Goal: Task Accomplishment & Management: Use online tool/utility

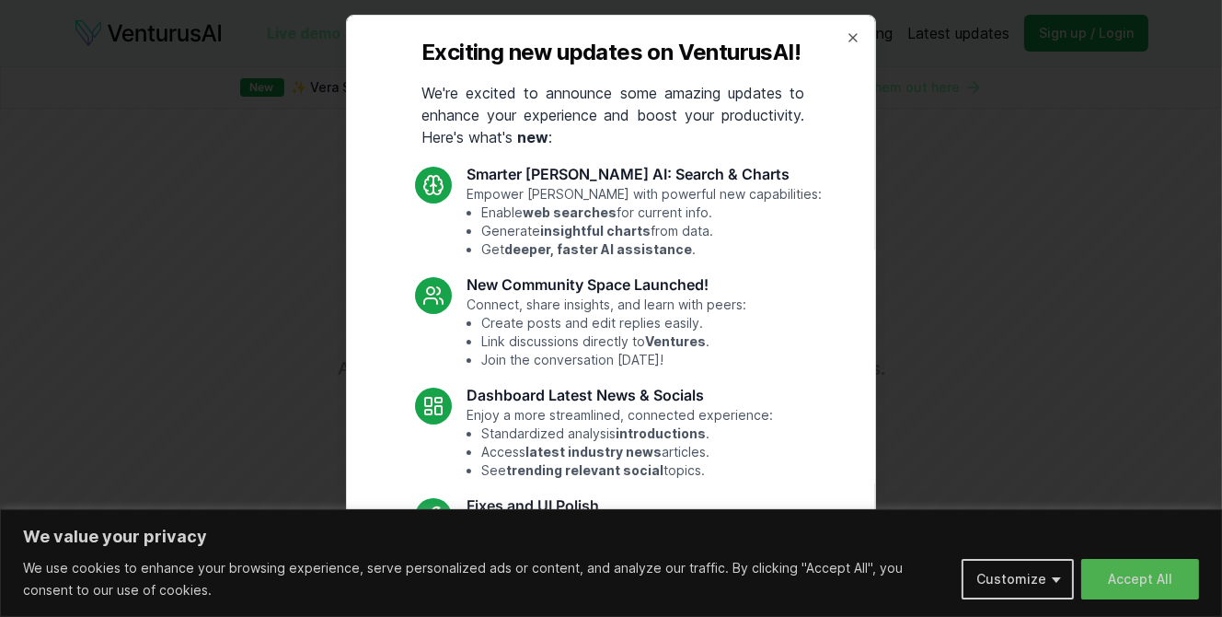
scroll to position [1016, 0]
click at [840, 46] on div "Exciting new updates on VenturusAI! We're excited to announce some amazing upda…" at bounding box center [611, 308] width 530 height 587
click at [850, 39] on icon "button" at bounding box center [853, 37] width 7 height 7
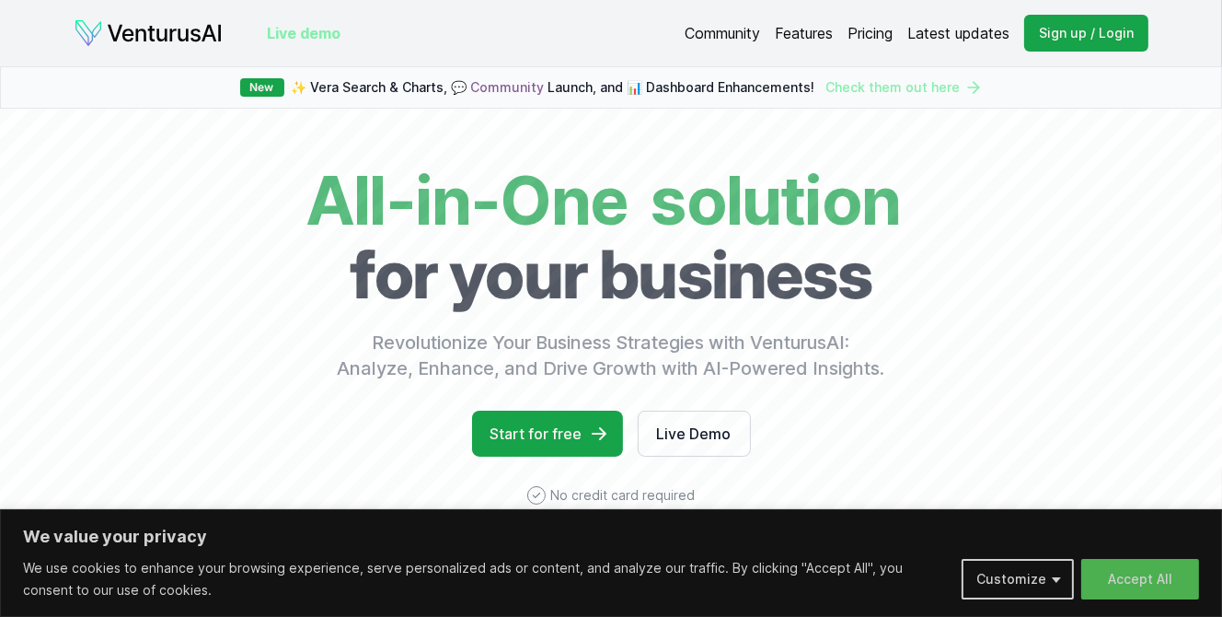
click at [875, 33] on link "Pricing" at bounding box center [870, 33] width 45 height 22
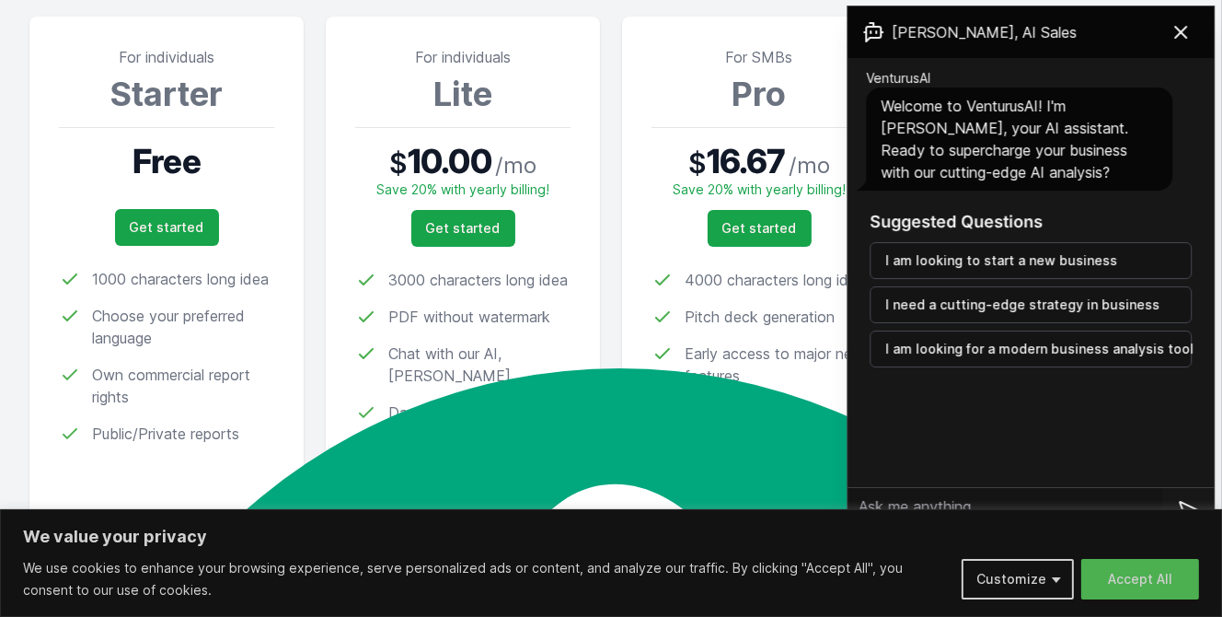
scroll to position [283, 0]
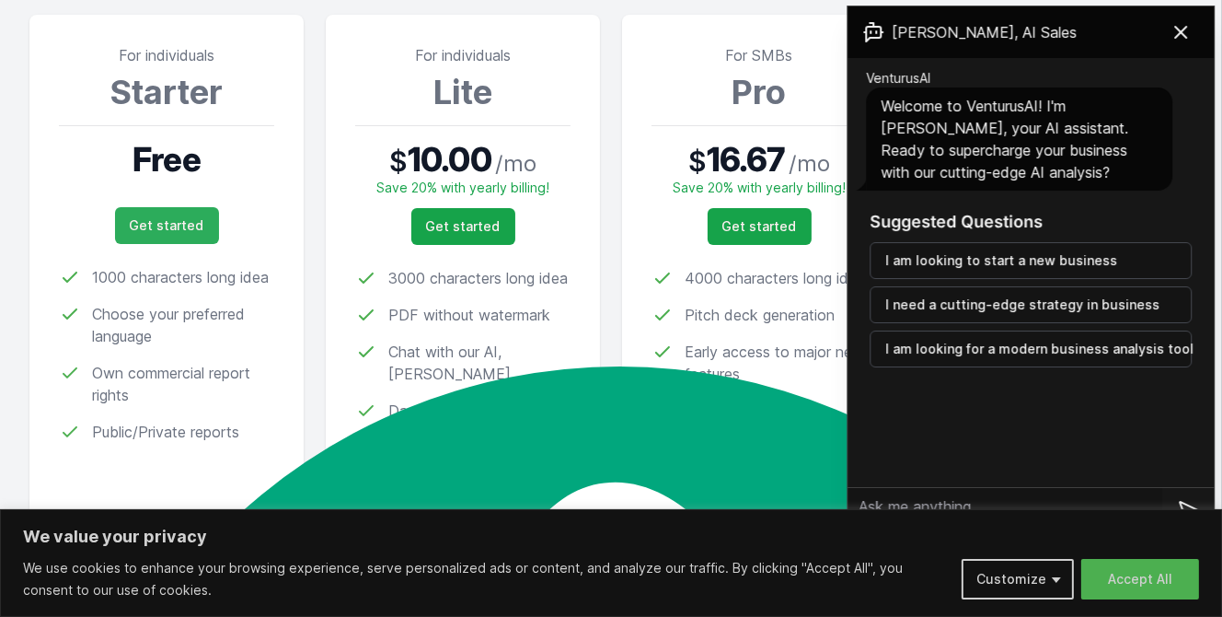
click at [181, 230] on link "Get started" at bounding box center [167, 225] width 104 height 37
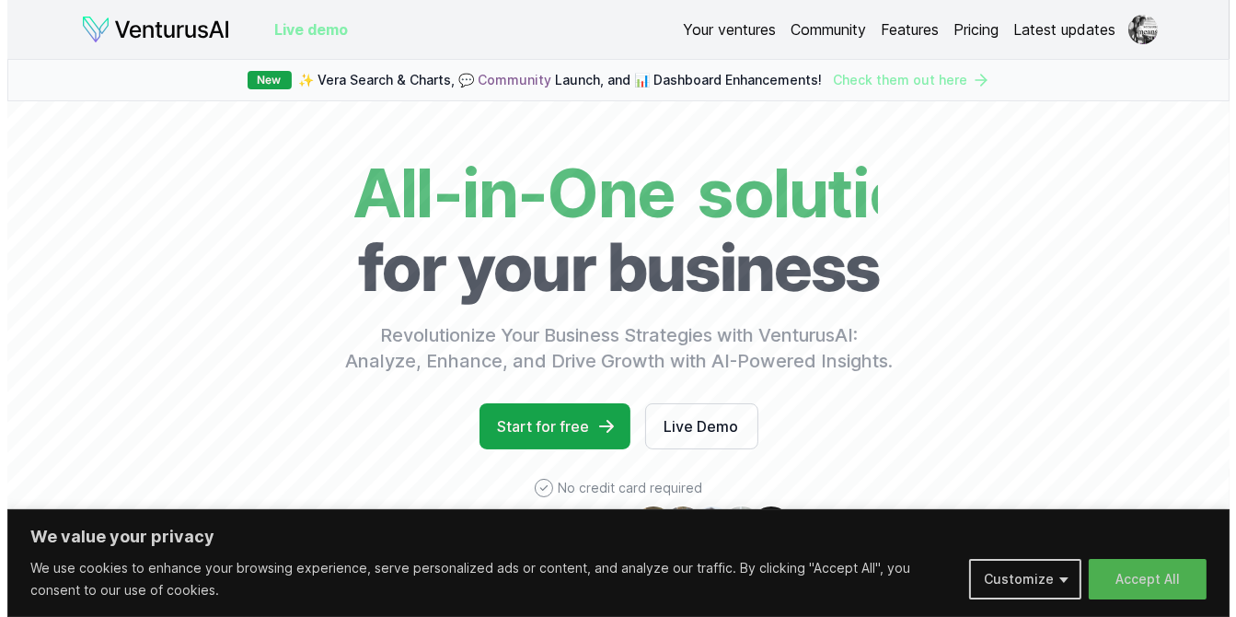
scroll to position [1016, 0]
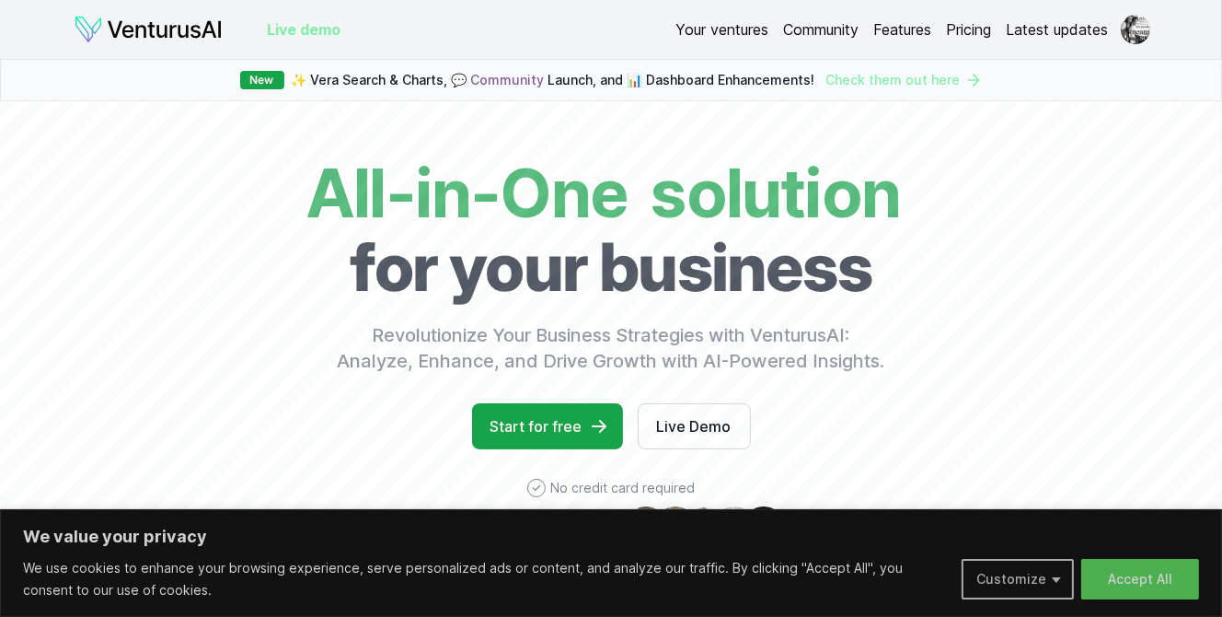
click at [1016, 578] on button "Customize" at bounding box center [1018, 579] width 112 height 40
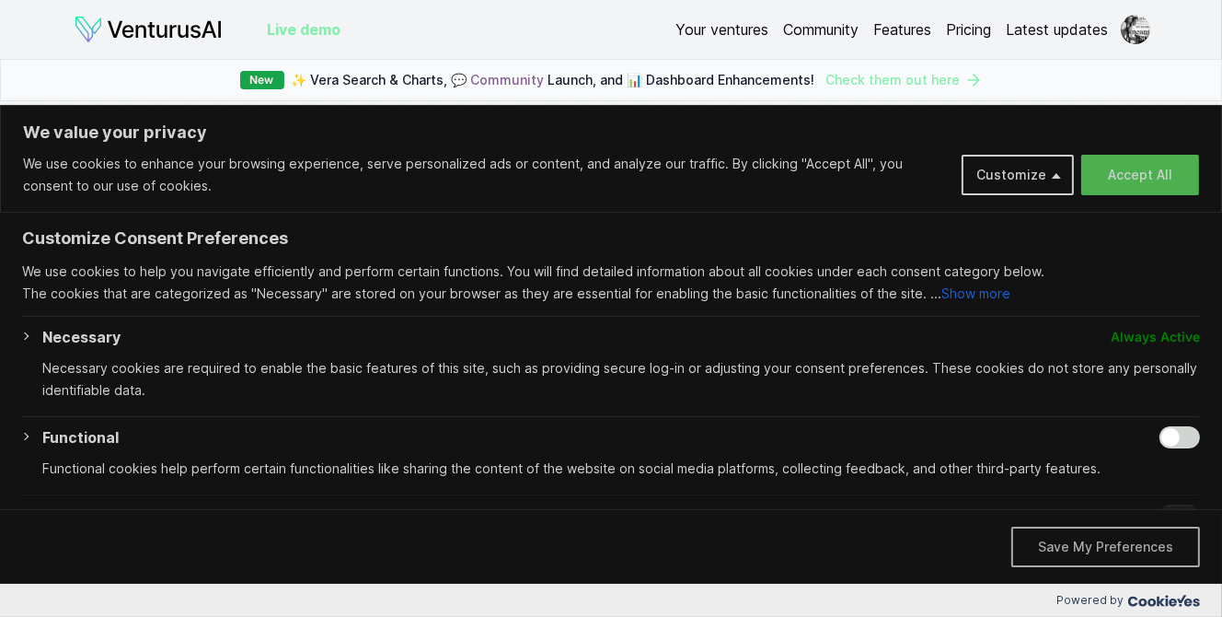
click at [1062, 551] on button "Save My Preferences" at bounding box center [1106, 546] width 189 height 40
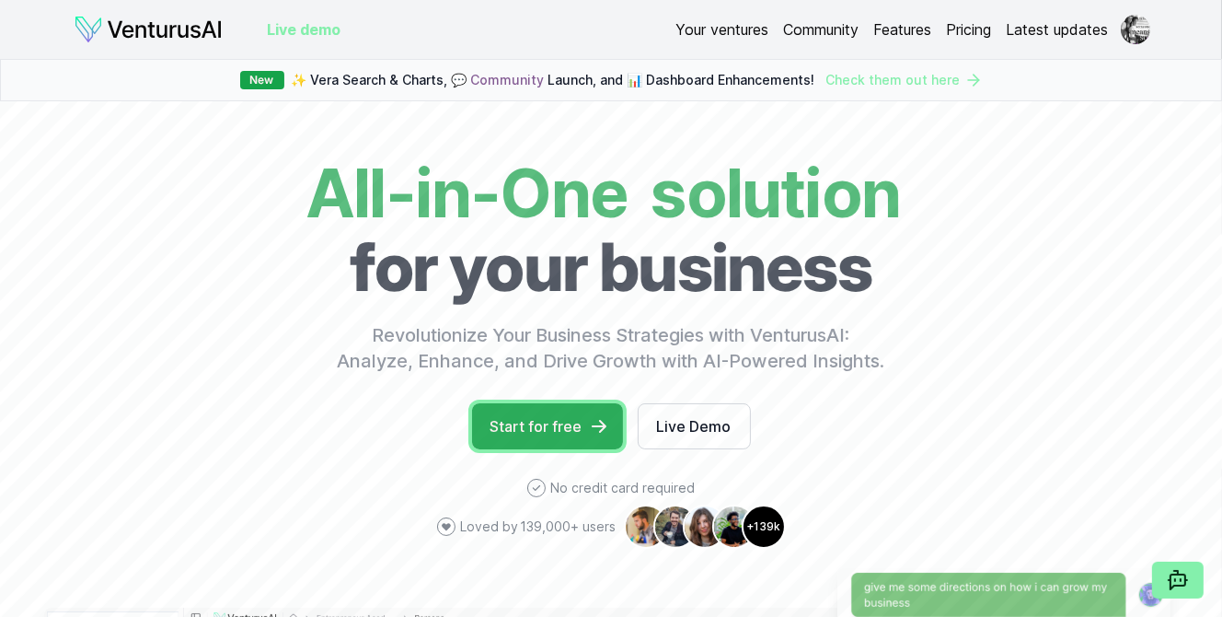
click at [579, 431] on link "Start for free" at bounding box center [547, 426] width 151 height 46
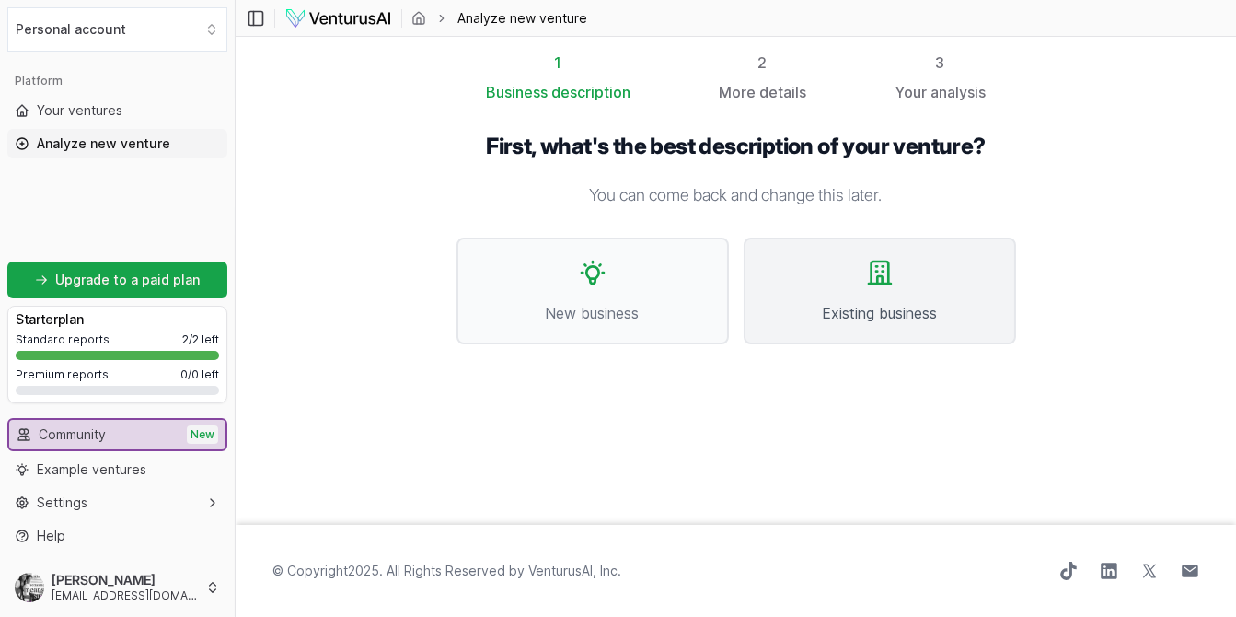
click at [874, 279] on icon at bounding box center [879, 272] width 29 height 29
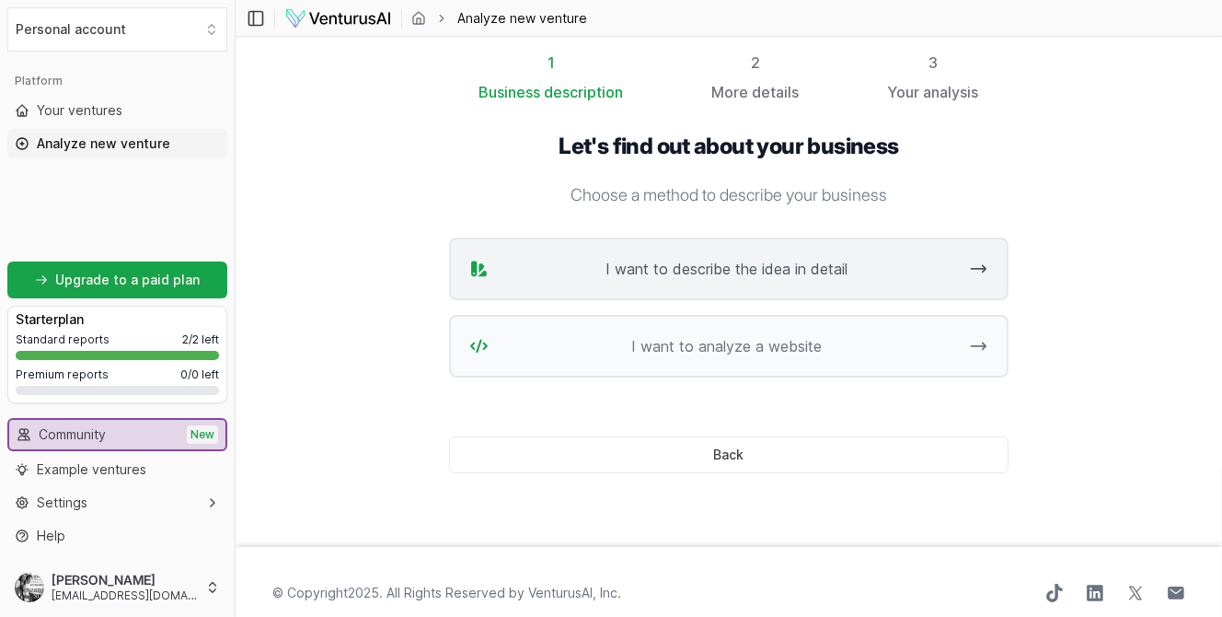
click at [760, 285] on button "I want to describe the idea in detail" at bounding box center [729, 268] width 560 height 63
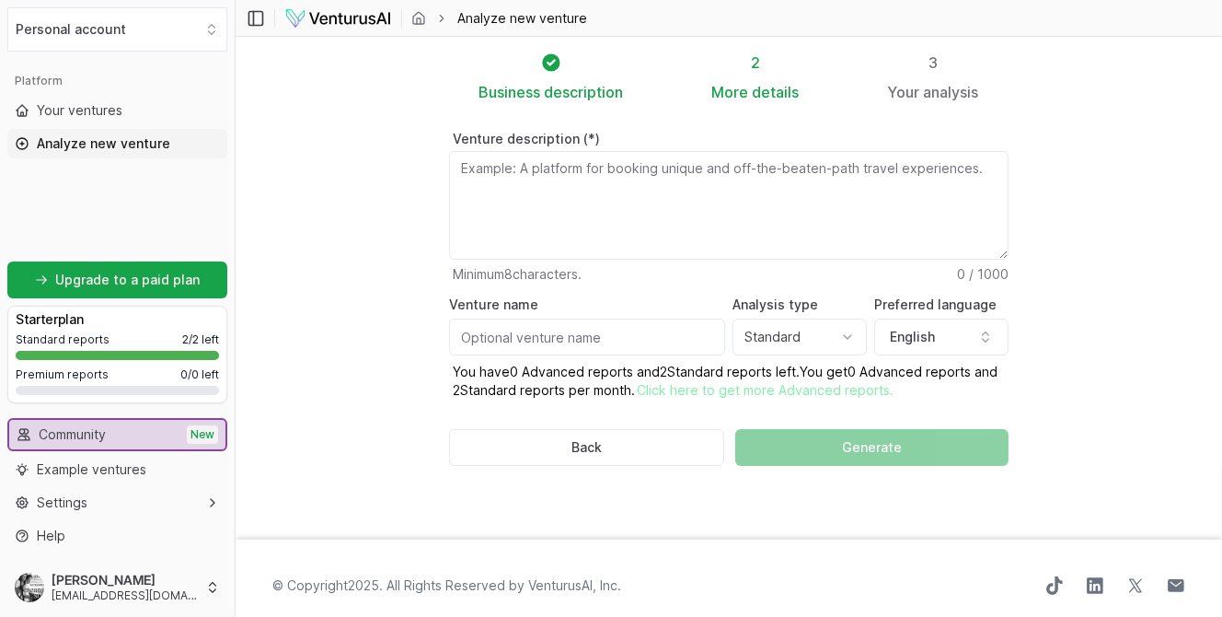
click at [634, 168] on textarea "Venture description (*)" at bounding box center [729, 205] width 560 height 109
type textarea "I"
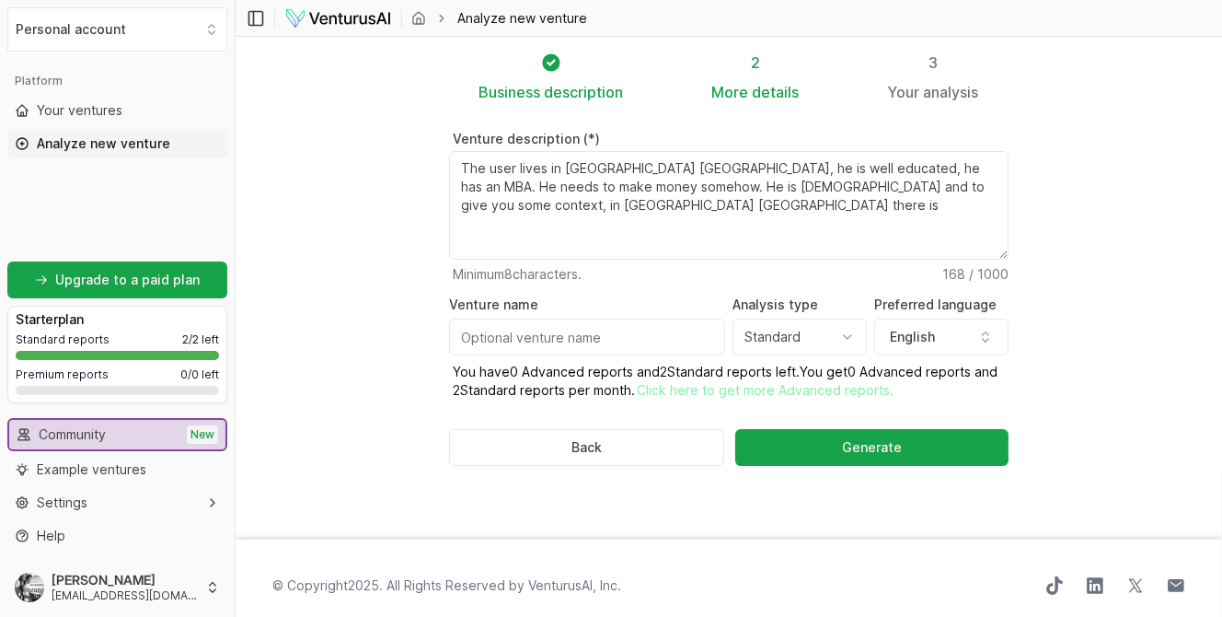
click at [705, 172] on textarea "The user lives in Lima Peru, he is well educated, he has an MBA. He needs to ma…" at bounding box center [729, 205] width 560 height 109
click at [0, 0] on lt-em "well-educated" at bounding box center [0, 0] width 0 height 0
click at [1000, 191] on textarea "The user lives in Lima Peru, he is well-educated, he has an MBA. He needs to ma…" at bounding box center [729, 205] width 560 height 109
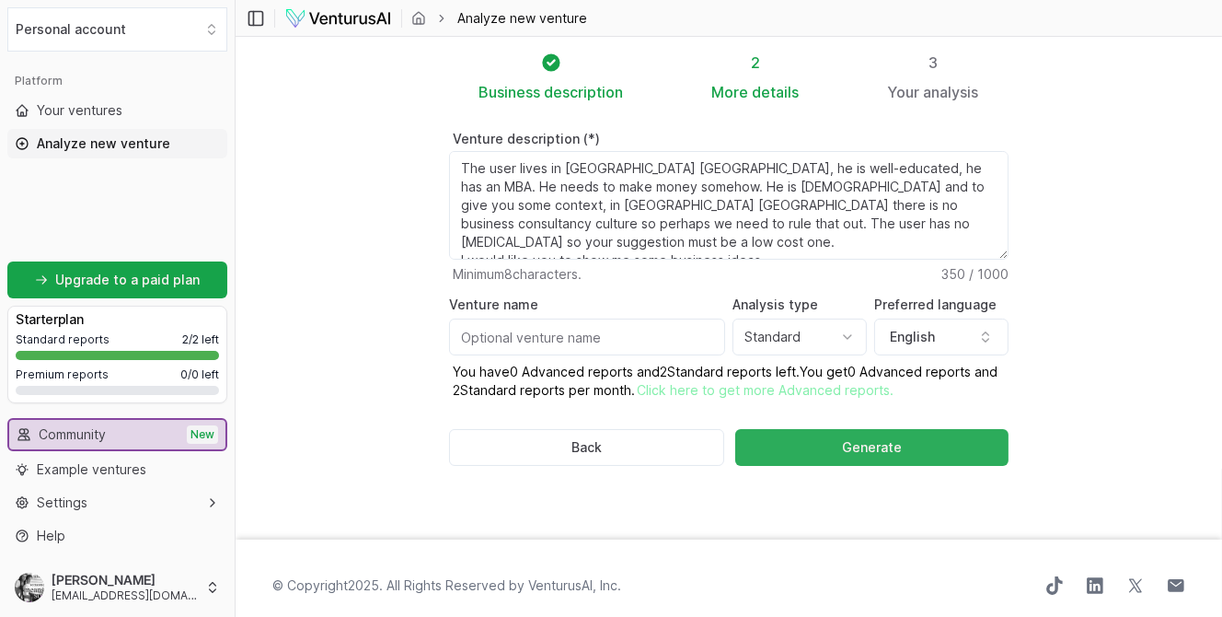
type textarea "The user lives in Lima Peru, he is well-educated, he has an MBA. He needs to ma…"
click at [943, 457] on button "Generate" at bounding box center [871, 447] width 273 height 37
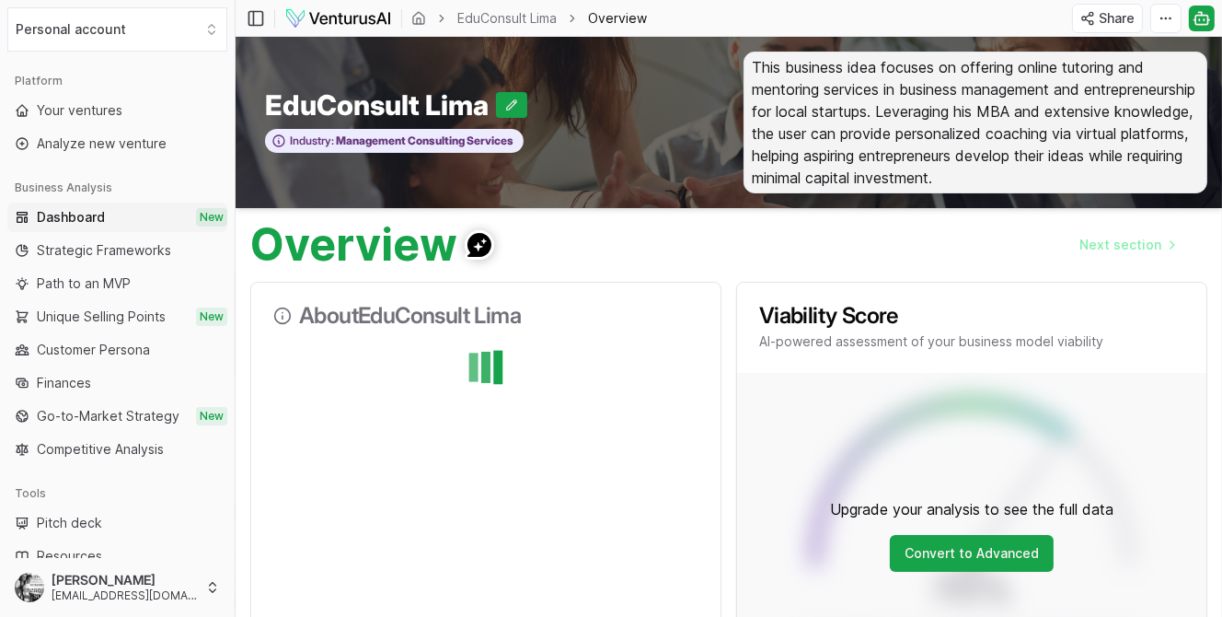
click at [943, 457] on div "Upgrade your analysis to see the full data Convert to Advanced" at bounding box center [971, 535] width 469 height 325
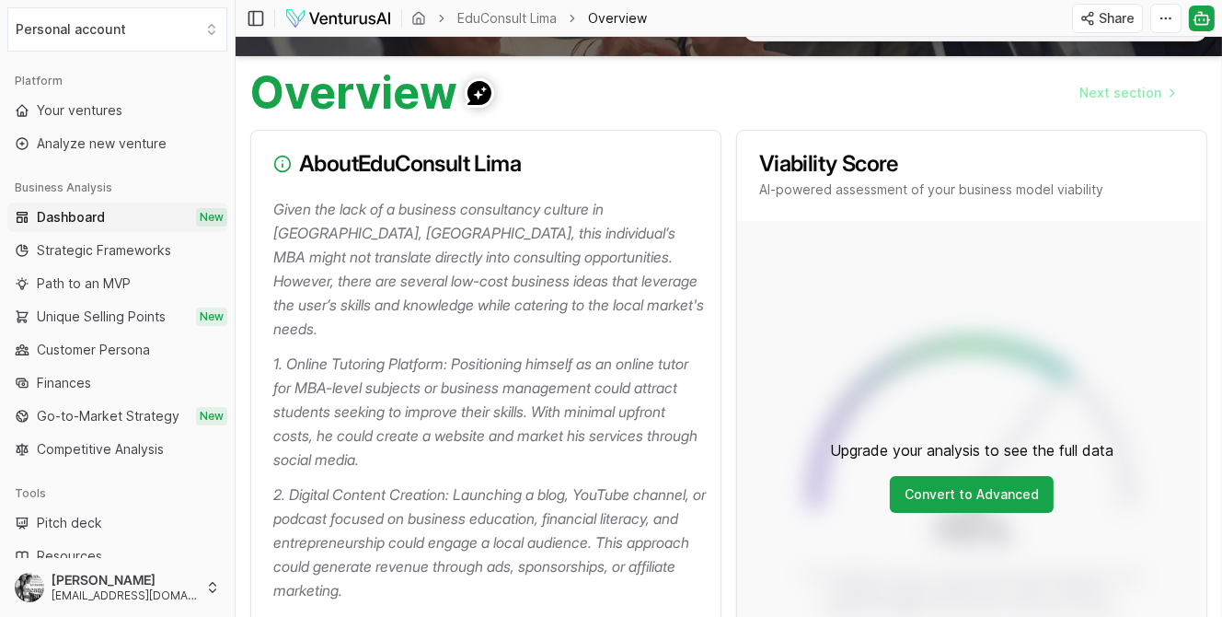
scroll to position [151, 0]
